Goal: Find specific page/section: Find specific page/section

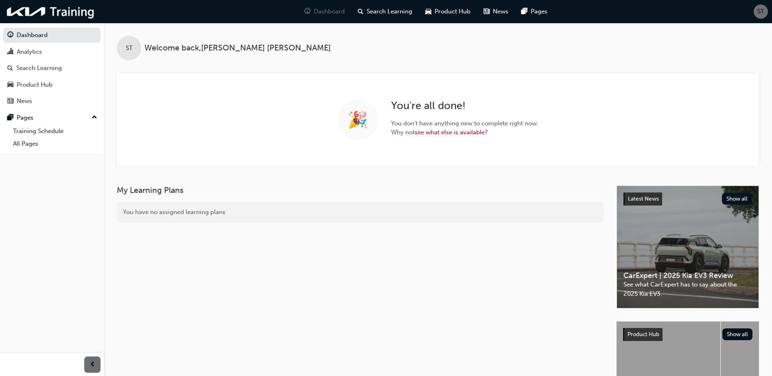
click at [758, 13] on span "ST" at bounding box center [761, 11] width 7 height 9
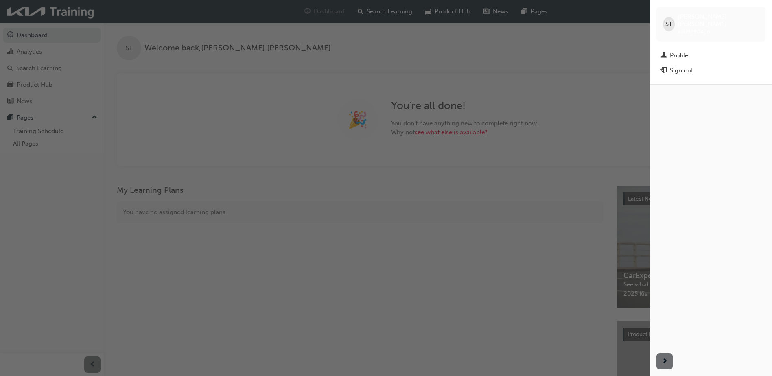
click at [758, 13] on div "ST [PERSON_NAME] kau82804g6" at bounding box center [711, 24] width 109 height 35
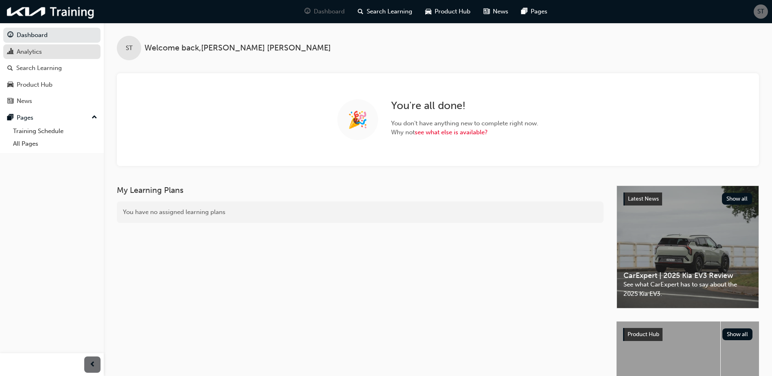
click at [28, 55] on div "Analytics" at bounding box center [29, 51] width 25 height 9
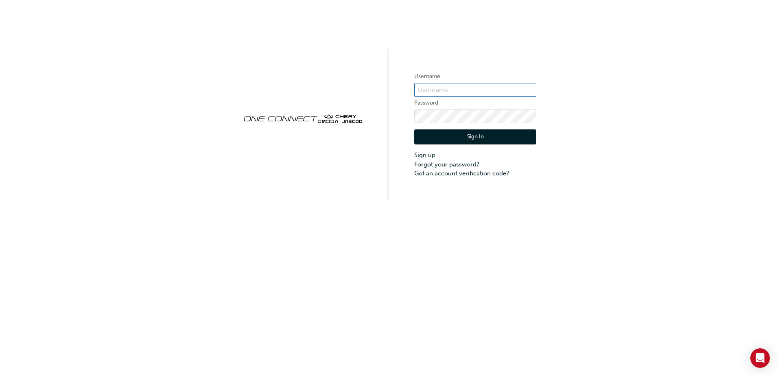
type input "CHAU1905"
click at [473, 134] on button "Sign In" at bounding box center [475, 136] width 122 height 15
